Goal: Transaction & Acquisition: Purchase product/service

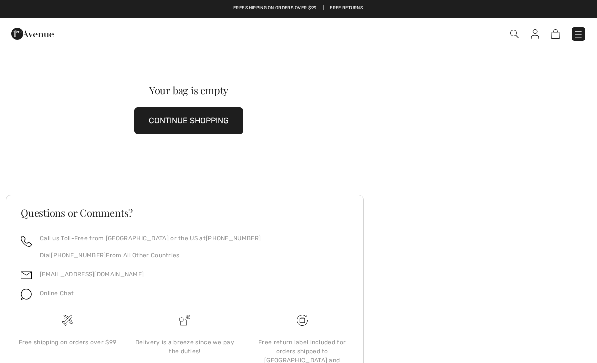
click at [578, 36] on img at bounding box center [578, 34] width 10 height 10
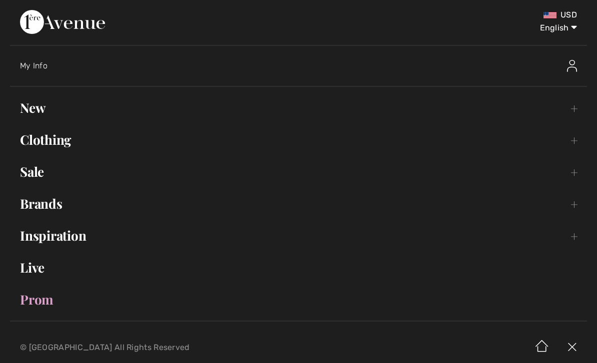
click at [38, 174] on link "Sale Toggle submenu" at bounding box center [298, 172] width 577 height 22
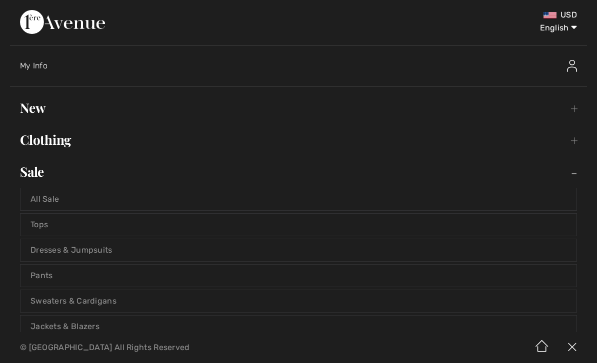
click at [88, 330] on link "Jackets & Blazers" at bounding box center [298, 327] width 556 height 22
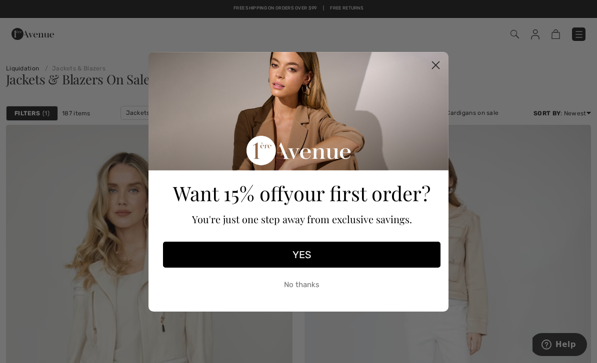
click at [437, 66] on icon "Close dialog" at bounding box center [435, 64] width 7 height 7
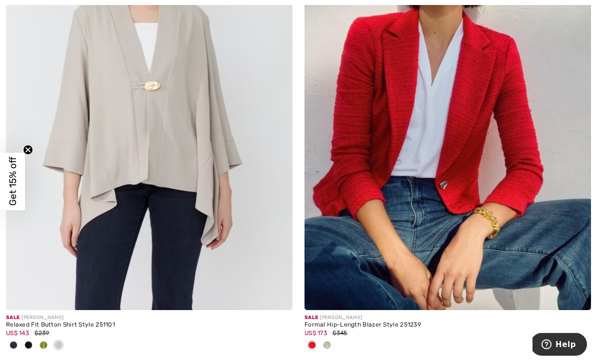
scroll to position [8100, 0]
click at [48, 338] on div at bounding box center [43, 346] width 15 height 16
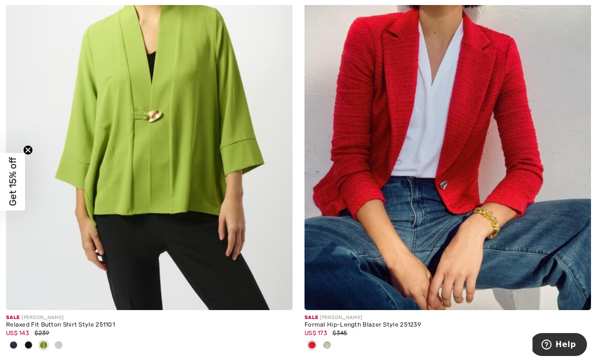
click at [21, 346] on div at bounding box center [28, 346] width 15 height 16
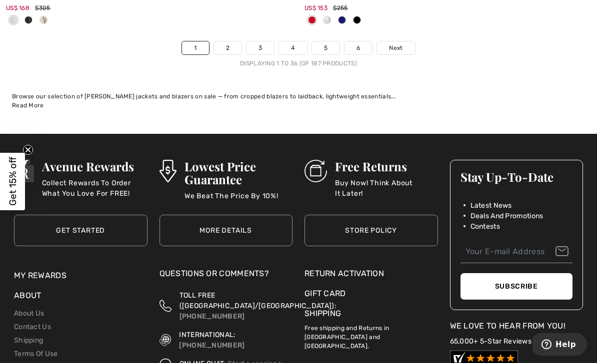
scroll to position [8911, 0]
click at [232, 41] on link "2" at bounding box center [227, 47] width 27 height 13
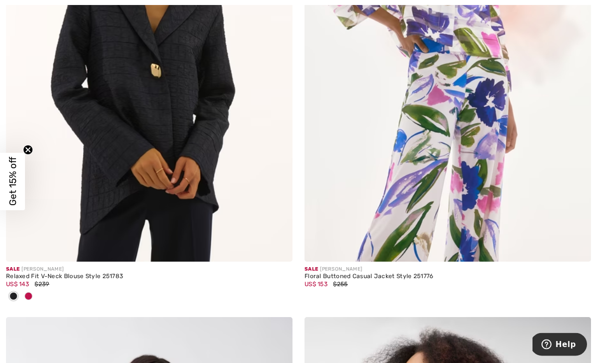
scroll to position [2219, 0]
click at [30, 292] on span at bounding box center [28, 296] width 8 height 8
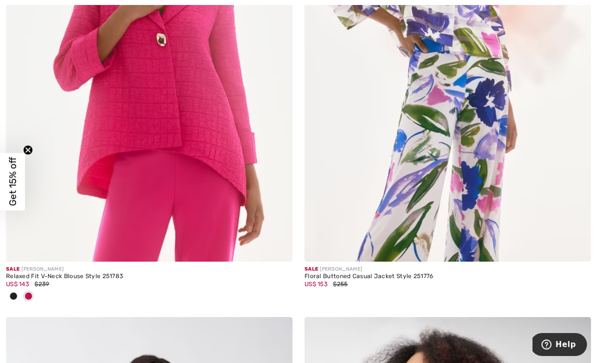
click at [19, 291] on div at bounding box center [13, 297] width 15 height 16
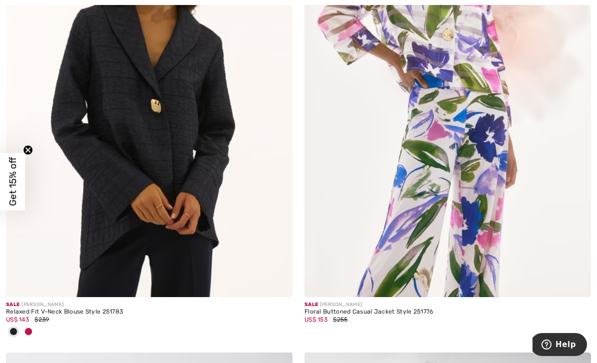
scroll to position [2189, 0]
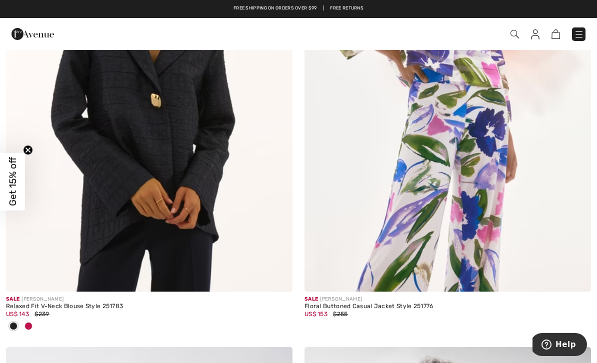
click at [183, 210] on img at bounding box center [149, 77] width 286 height 430
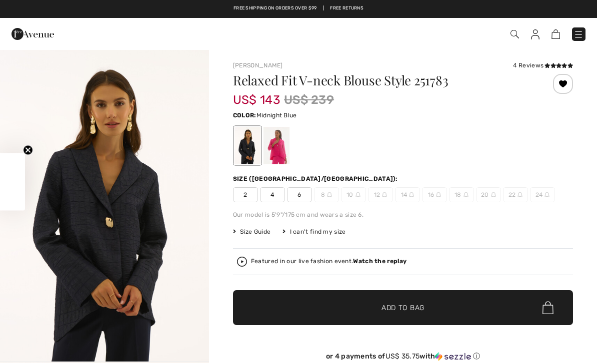
checkbox input "true"
click at [282, 151] on div at bounding box center [276, 145] width 26 height 37
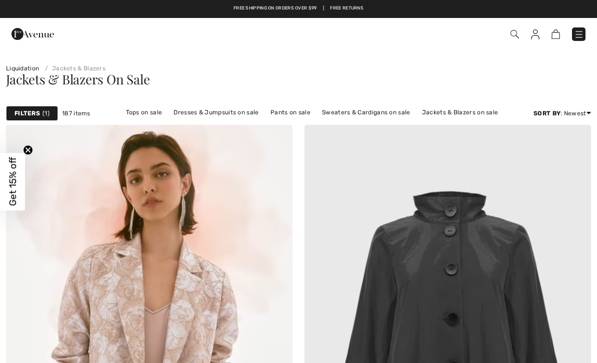
checkbox input "true"
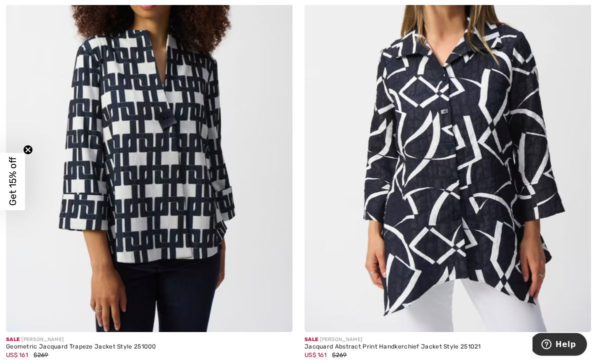
scroll to position [5607, 0]
click at [105, 344] on div "Geometric Jacquard Trapeze Jacket Style 251000" at bounding box center [149, 347] width 286 height 7
click at [184, 131] on img at bounding box center [149, 118] width 286 height 430
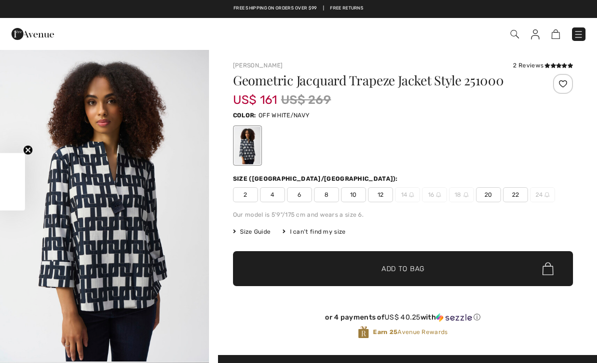
checkbox input "true"
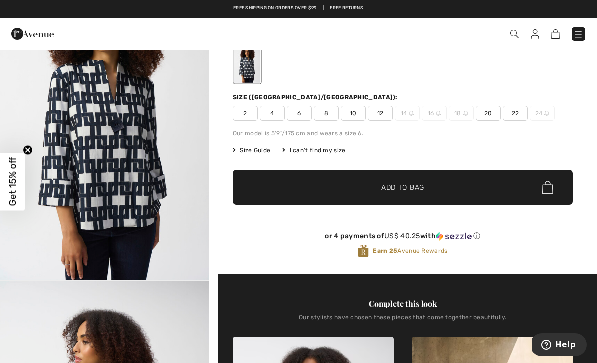
scroll to position [81, 0]
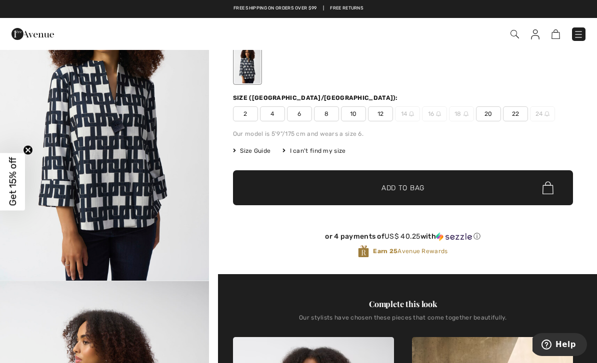
click at [328, 113] on span "8" at bounding box center [326, 113] width 25 height 15
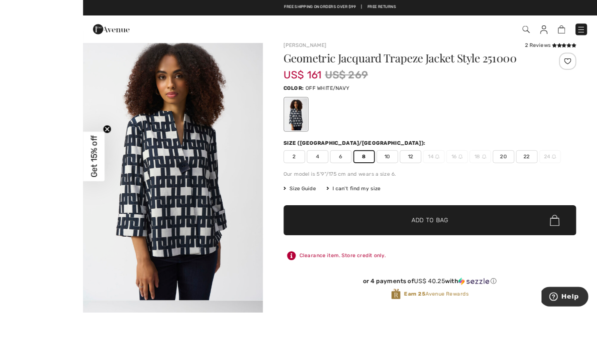
scroll to position [24, 0]
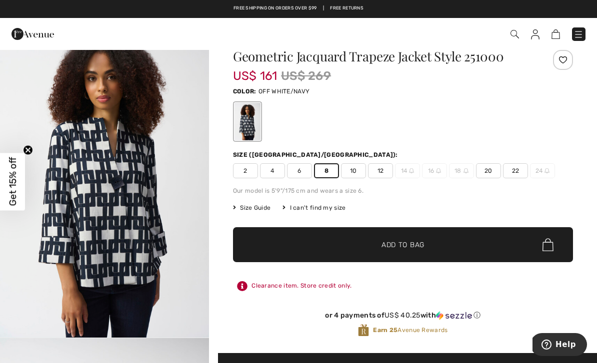
click at [408, 249] on span "Add to Bag" at bounding box center [402, 245] width 43 height 10
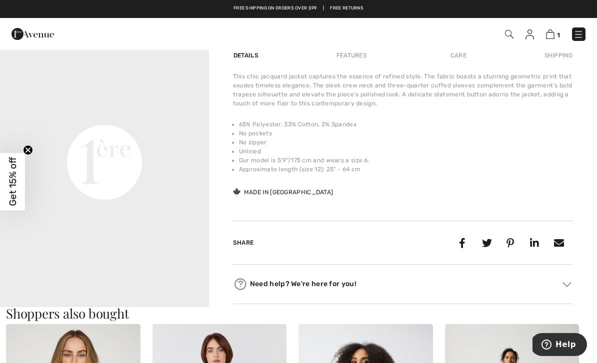
scroll to position [668, 0]
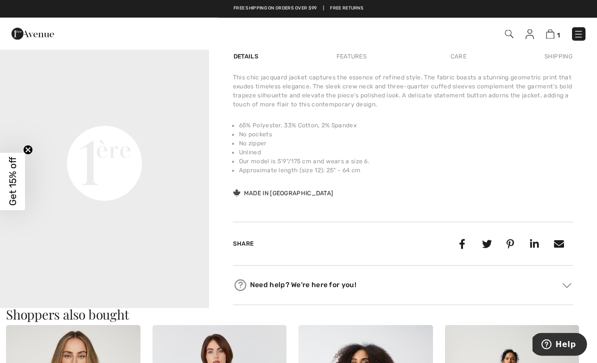
click at [356, 59] on div "Features" at bounding box center [351, 57] width 47 height 18
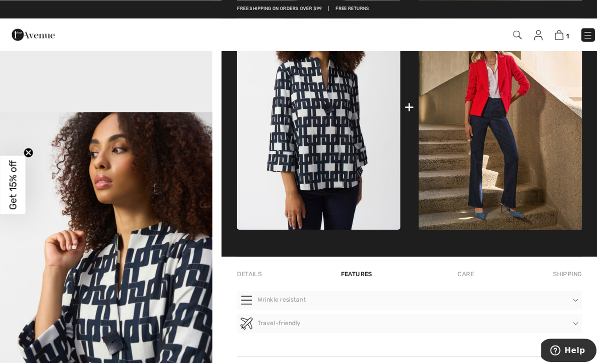
scroll to position [456, 0]
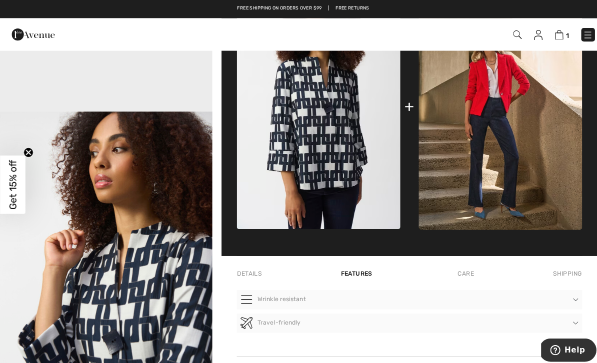
click at [498, 124] on img at bounding box center [492, 106] width 161 height 242
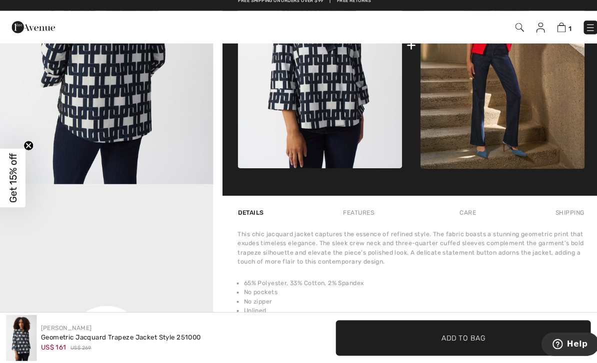
click at [554, 29] on img at bounding box center [550, 33] width 8 height 9
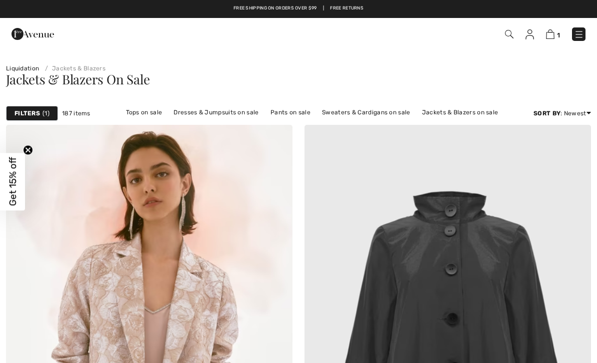
checkbox input "true"
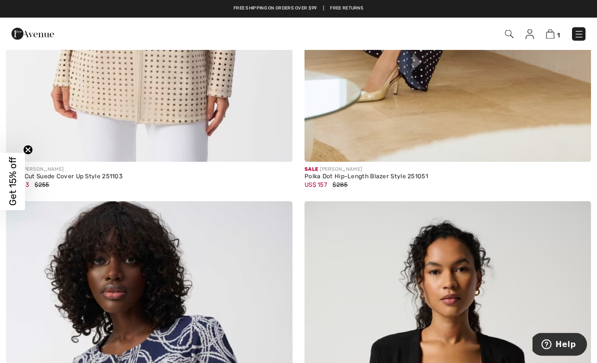
scroll to position [8232, 0]
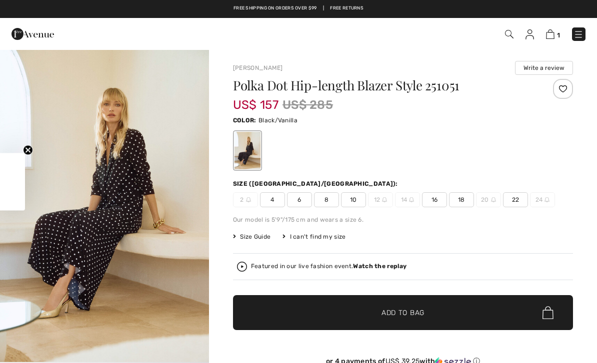
checkbox input "true"
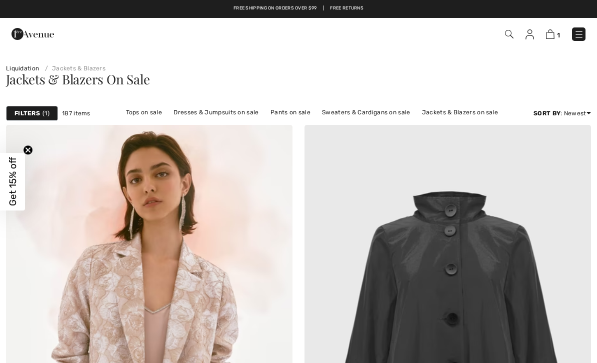
checkbox input "true"
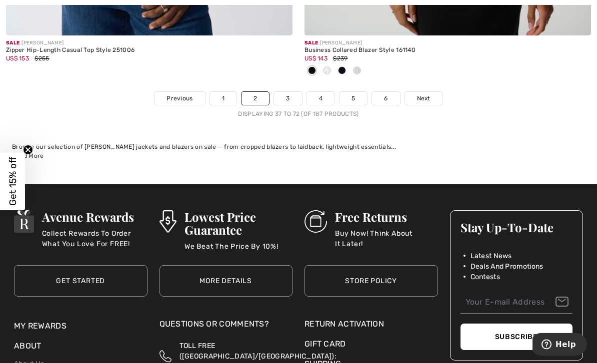
scroll to position [8828, 0]
click at [288, 93] on link "3" at bounding box center [287, 98] width 27 height 13
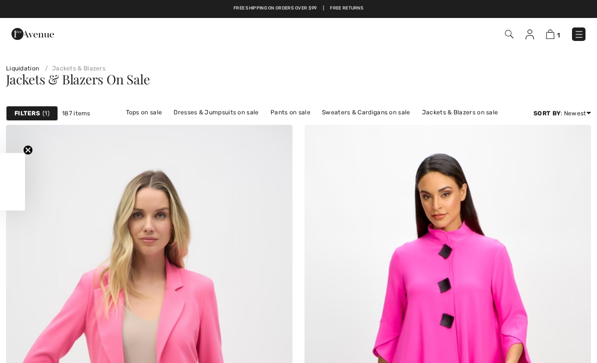
checkbox input "true"
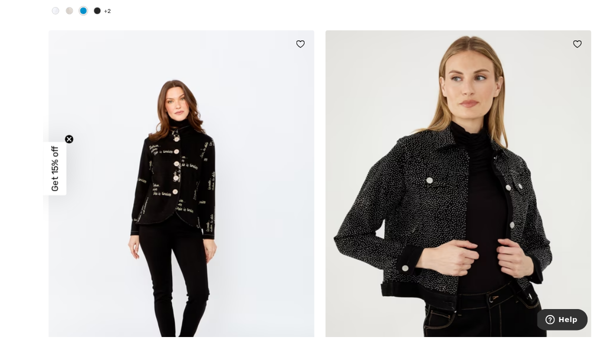
scroll to position [4483, 0]
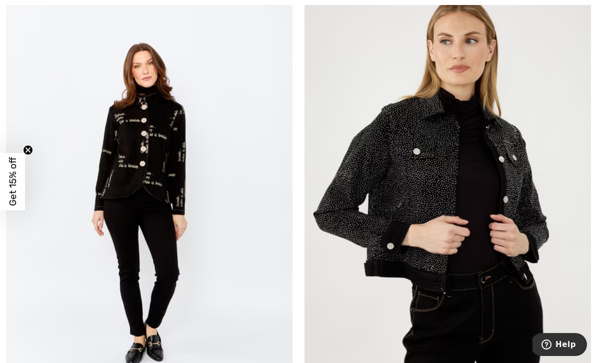
click at [173, 237] on img at bounding box center [149, 205] width 286 height 430
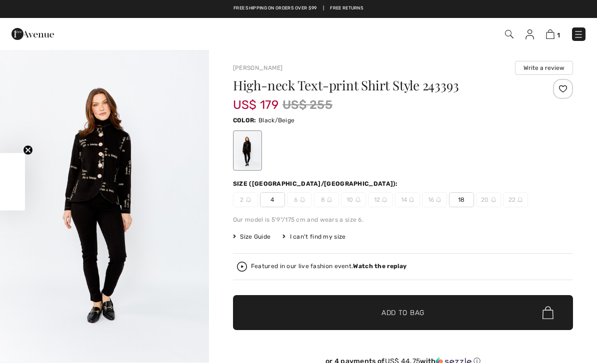
checkbox input "true"
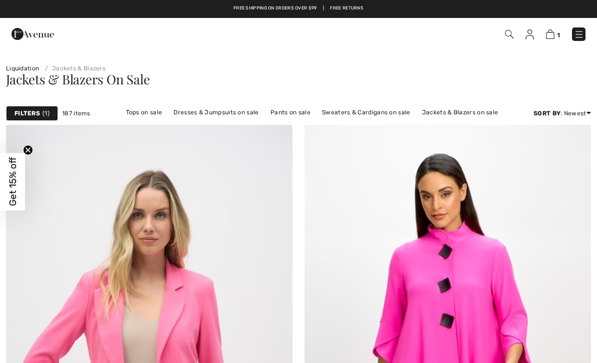
checkbox input "true"
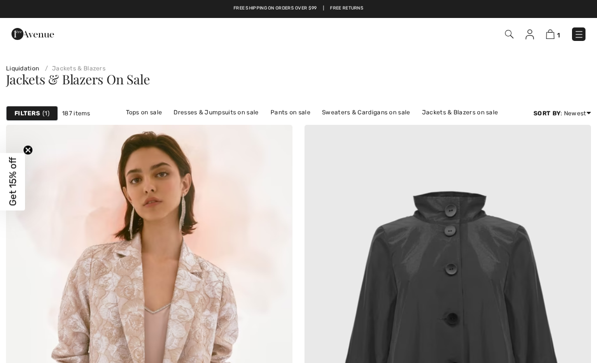
checkbox input "true"
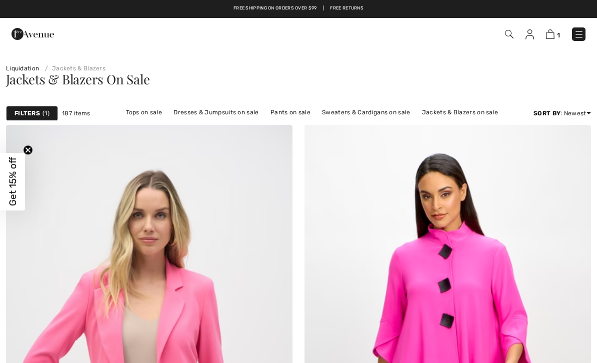
checkbox input "true"
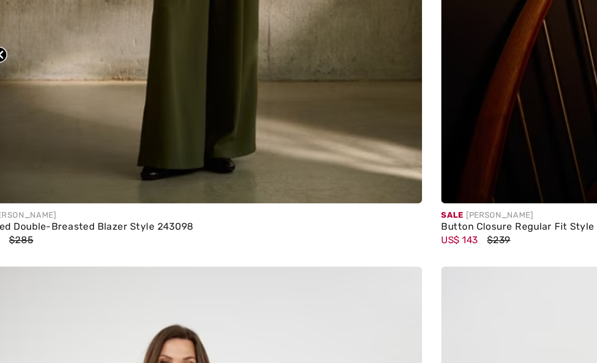
scroll to position [8037, 0]
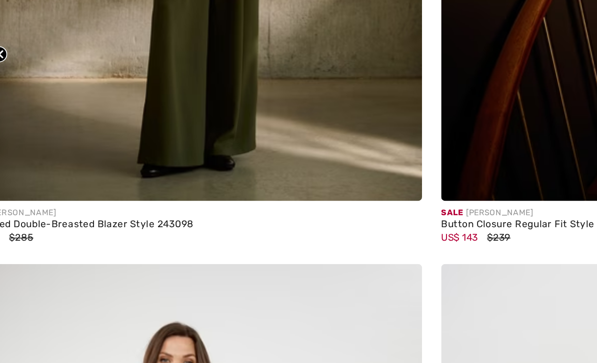
click at [94, 246] on div "Sale JOSEPH RIBKOFF" at bounding box center [149, 249] width 286 height 7
click at [152, 60] on img at bounding box center [149, 28] width 286 height 430
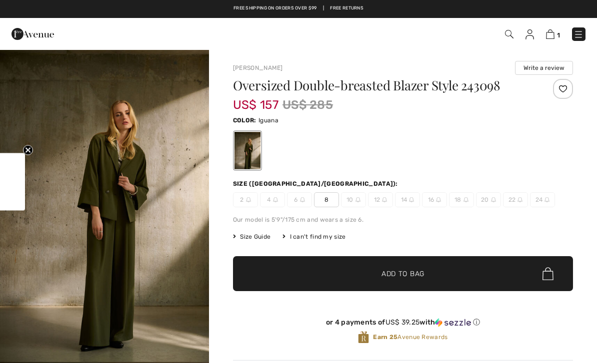
checkbox input "true"
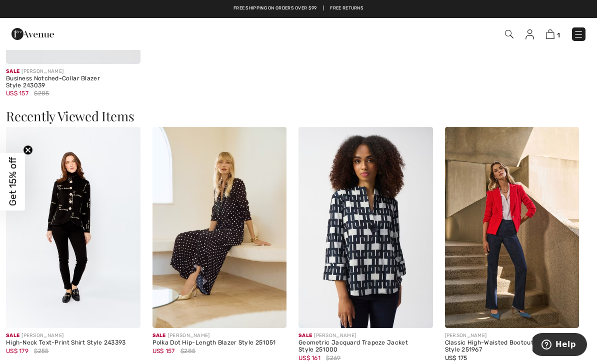
scroll to position [768, 0]
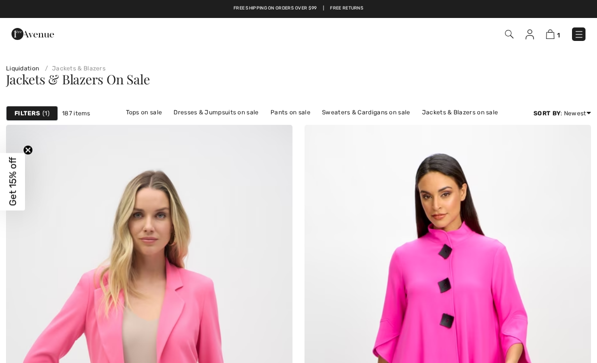
checkbox input "true"
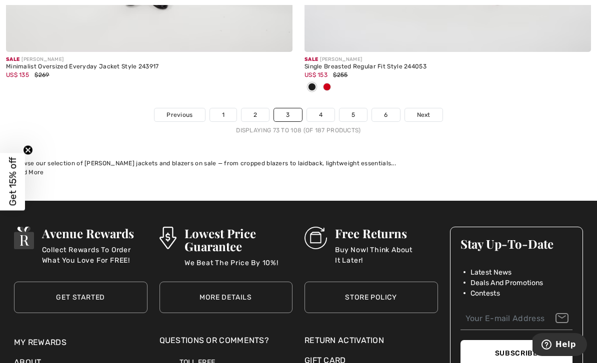
scroll to position [8717, 0]
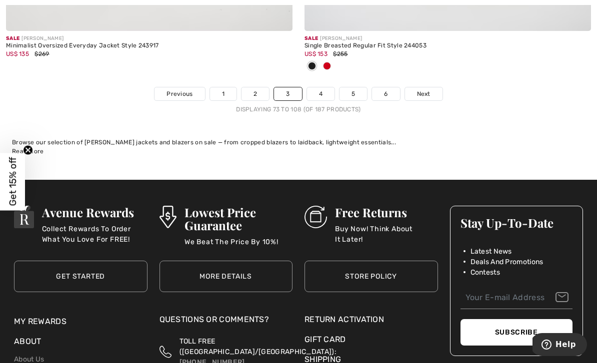
click at [325, 87] on link "4" at bounding box center [320, 93] width 27 height 13
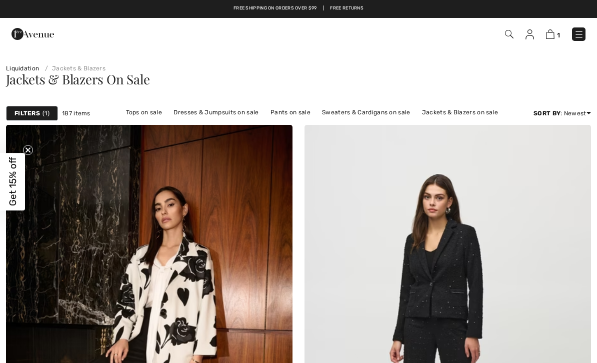
checkbox input "true"
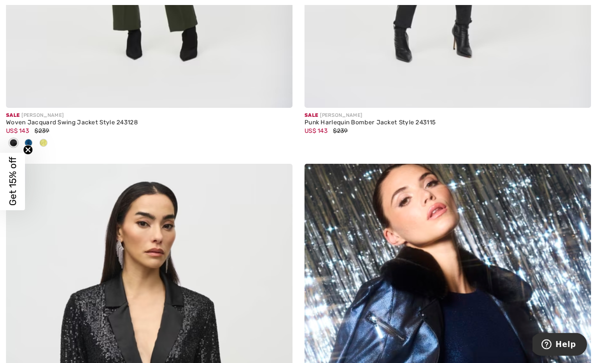
scroll to position [1385, 0]
click at [31, 139] on span at bounding box center [28, 143] width 8 height 8
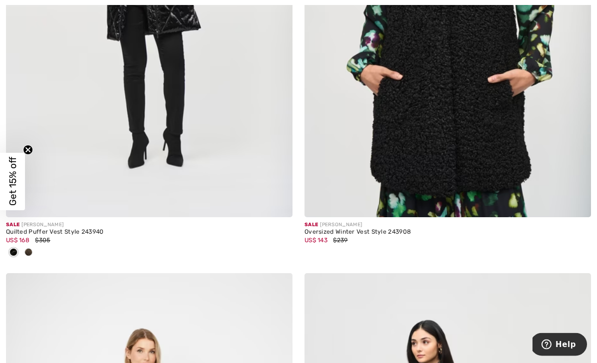
scroll to position [4742, 0]
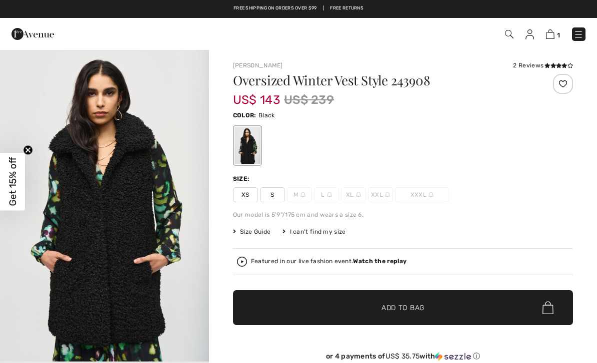
checkbox input "true"
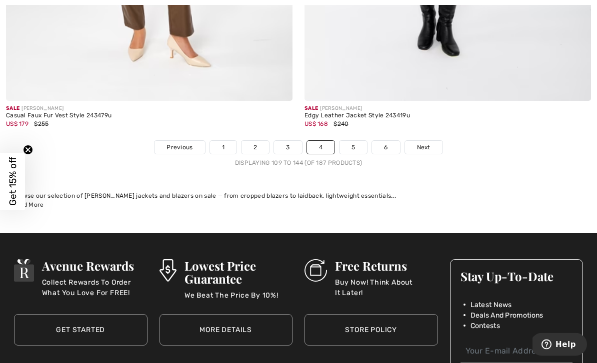
scroll to position [8696, 0]
click at [352, 141] on link "5" at bounding box center [352, 147] width 27 height 13
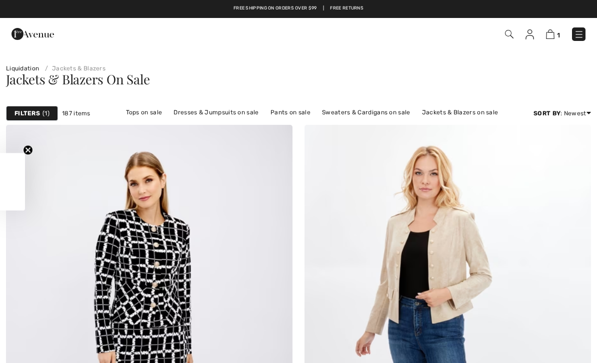
checkbox input "true"
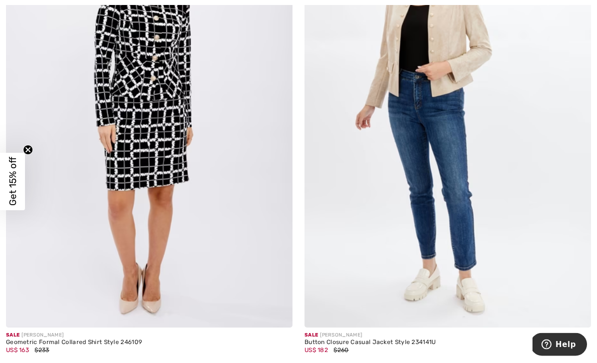
scroll to position [227, 0]
click at [176, 239] on img at bounding box center [149, 113] width 286 height 430
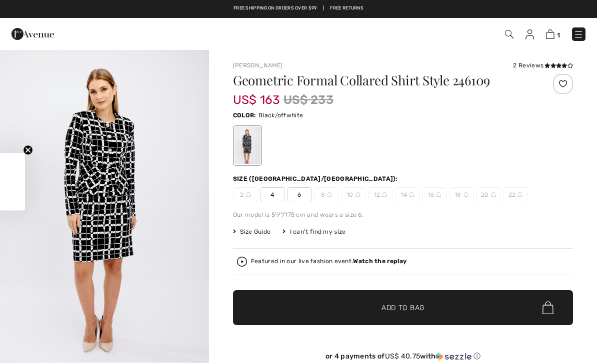
checkbox input "true"
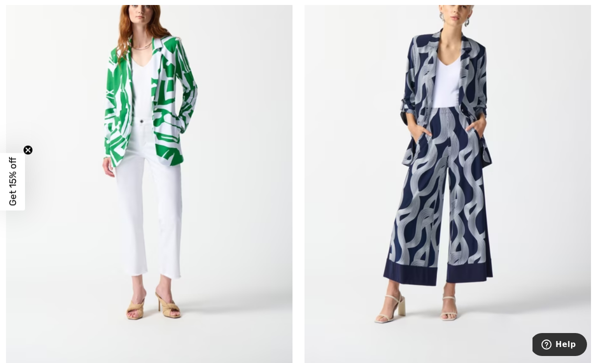
scroll to position [3211, 0]
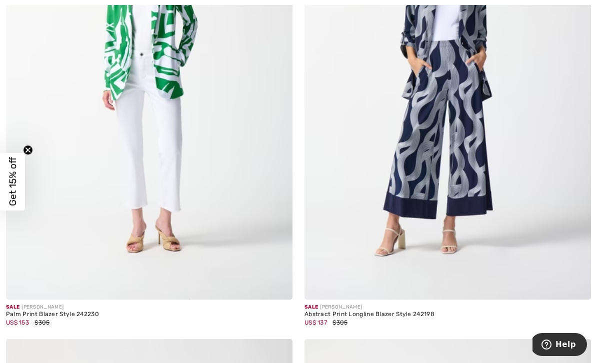
click at [518, 227] on img at bounding box center [447, 86] width 286 height 430
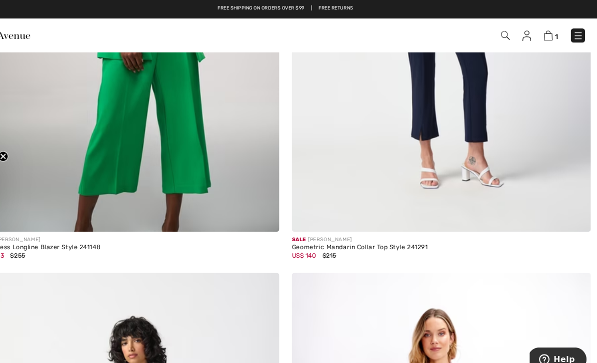
scroll to position [6229, 0]
click at [435, 138] on img at bounding box center [447, 8] width 286 height 430
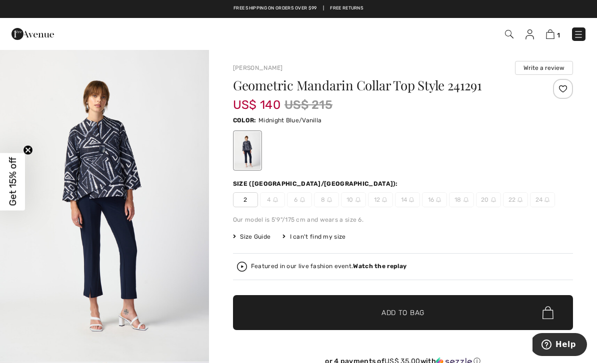
click at [360, 89] on h1 "Geometric Mandarin Collar Top Style 241291" at bounding box center [374, 85] width 283 height 13
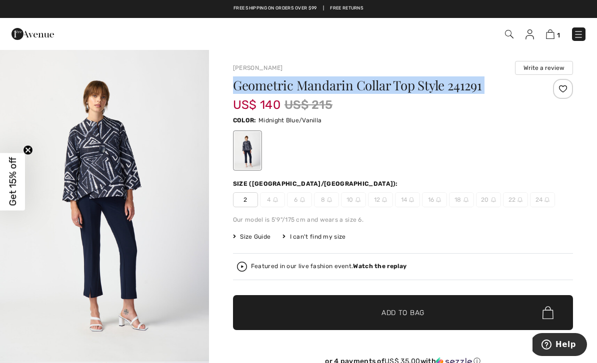
copy div "Geometric Mandarin Collar Top Style 241291"
